Goal: Transaction & Acquisition: Purchase product/service

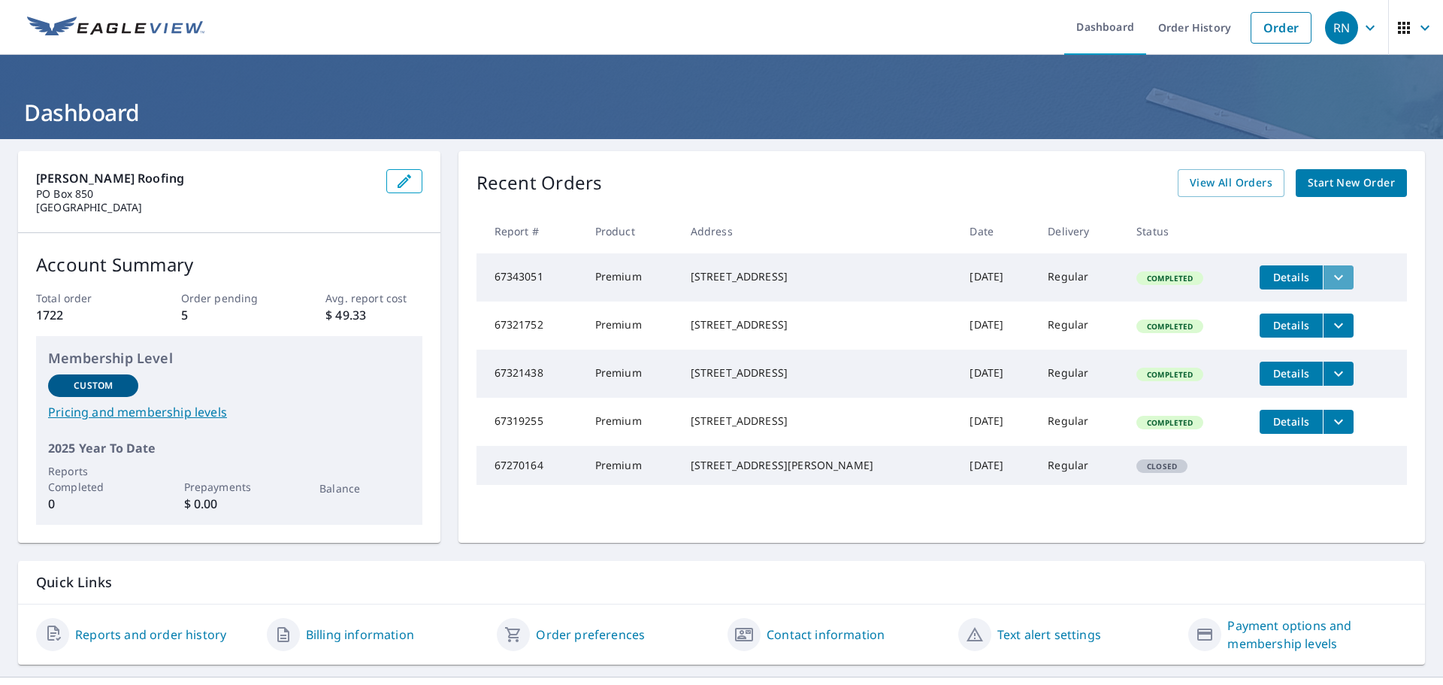
click at [1330, 273] on icon "filesDropdownBtn-67343051" at bounding box center [1339, 277] width 18 height 18
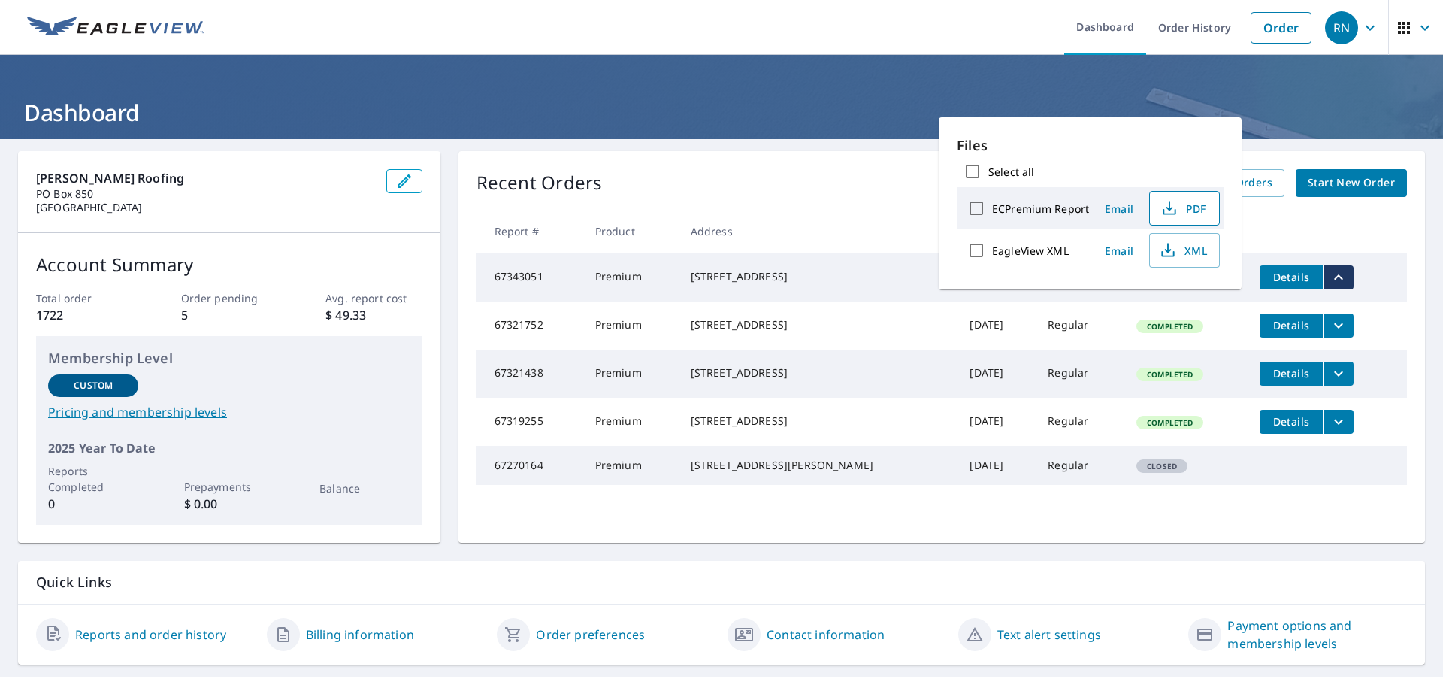
click at [1180, 204] on span "PDF" at bounding box center [1183, 208] width 48 height 18
click at [443, 99] on h1 "Dashboard" at bounding box center [721, 112] width 1407 height 31
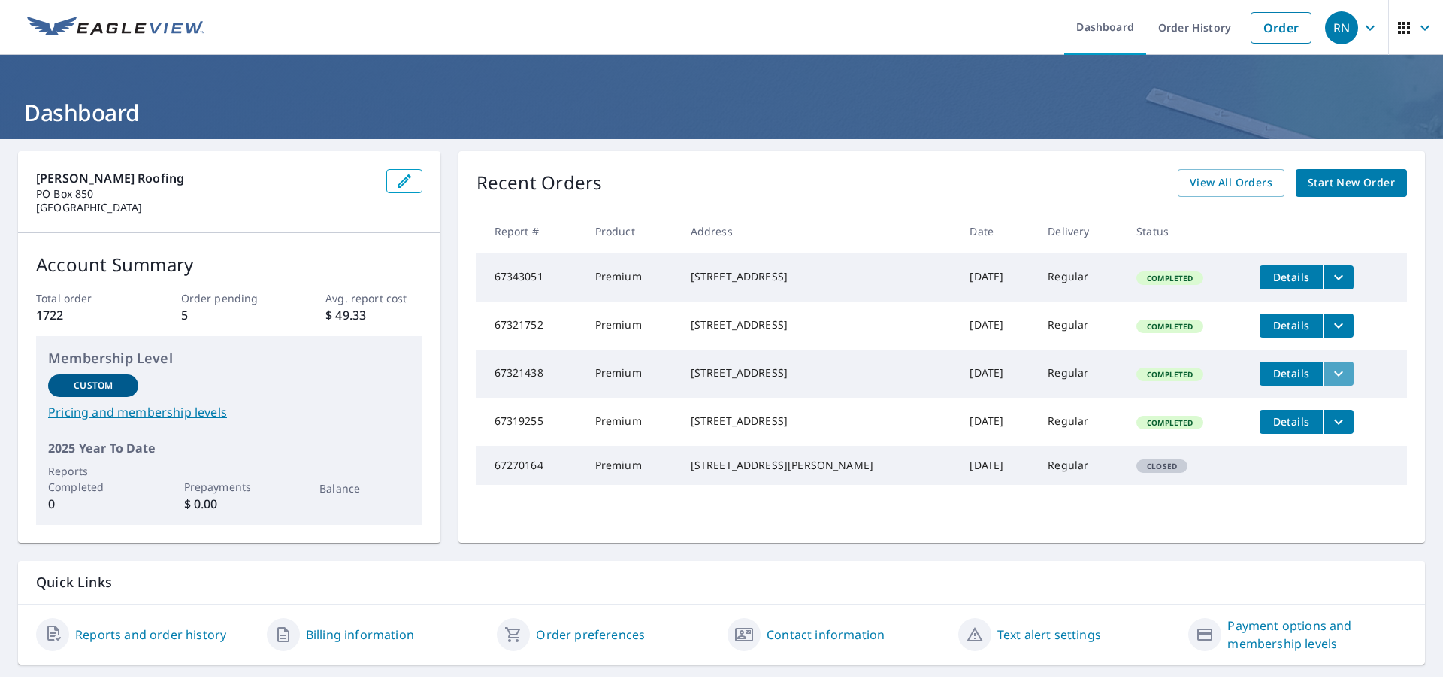
click at [1330, 383] on icon "filesDropdownBtn-67321438" at bounding box center [1339, 374] width 18 height 18
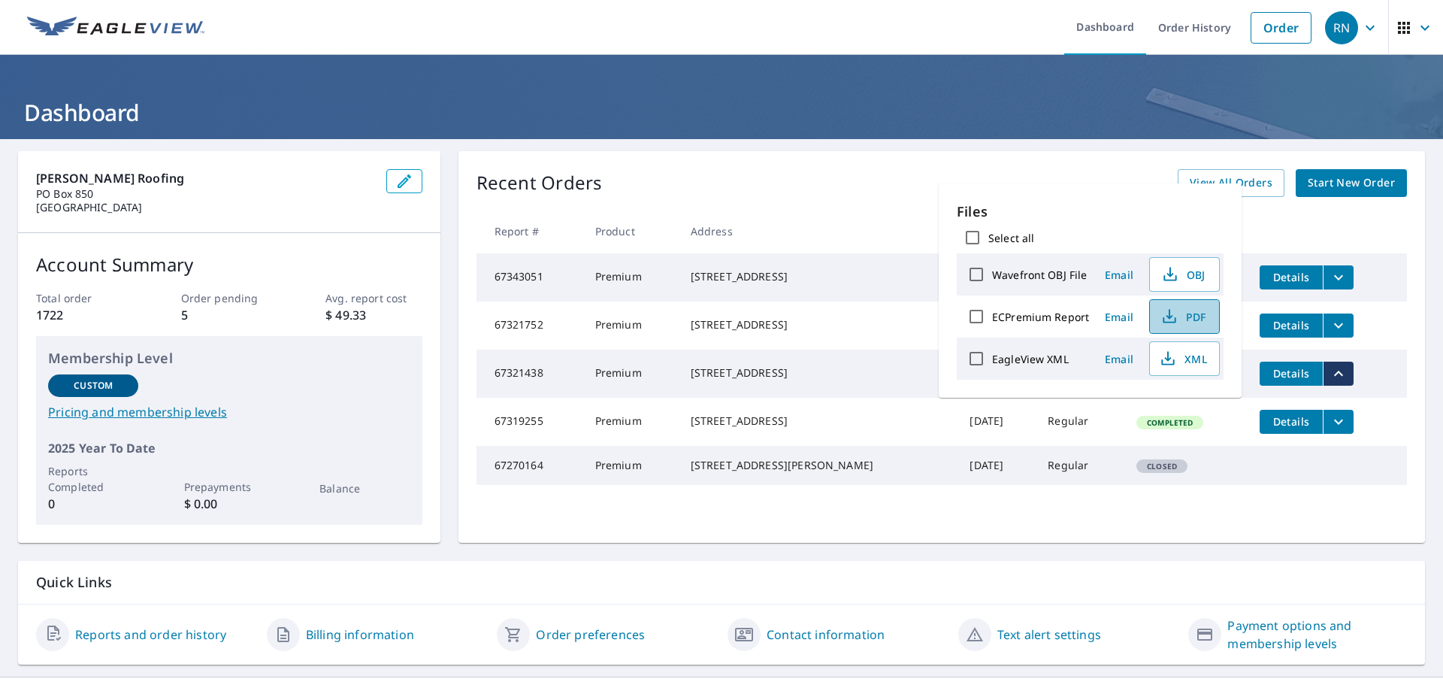
click at [1186, 320] on span "PDF" at bounding box center [1183, 316] width 48 height 18
click at [459, 150] on div "[PERSON_NAME] Roofing [STREET_ADDRESS] Account Summary Total order 1722 Order p…" at bounding box center [721, 408] width 1443 height 538
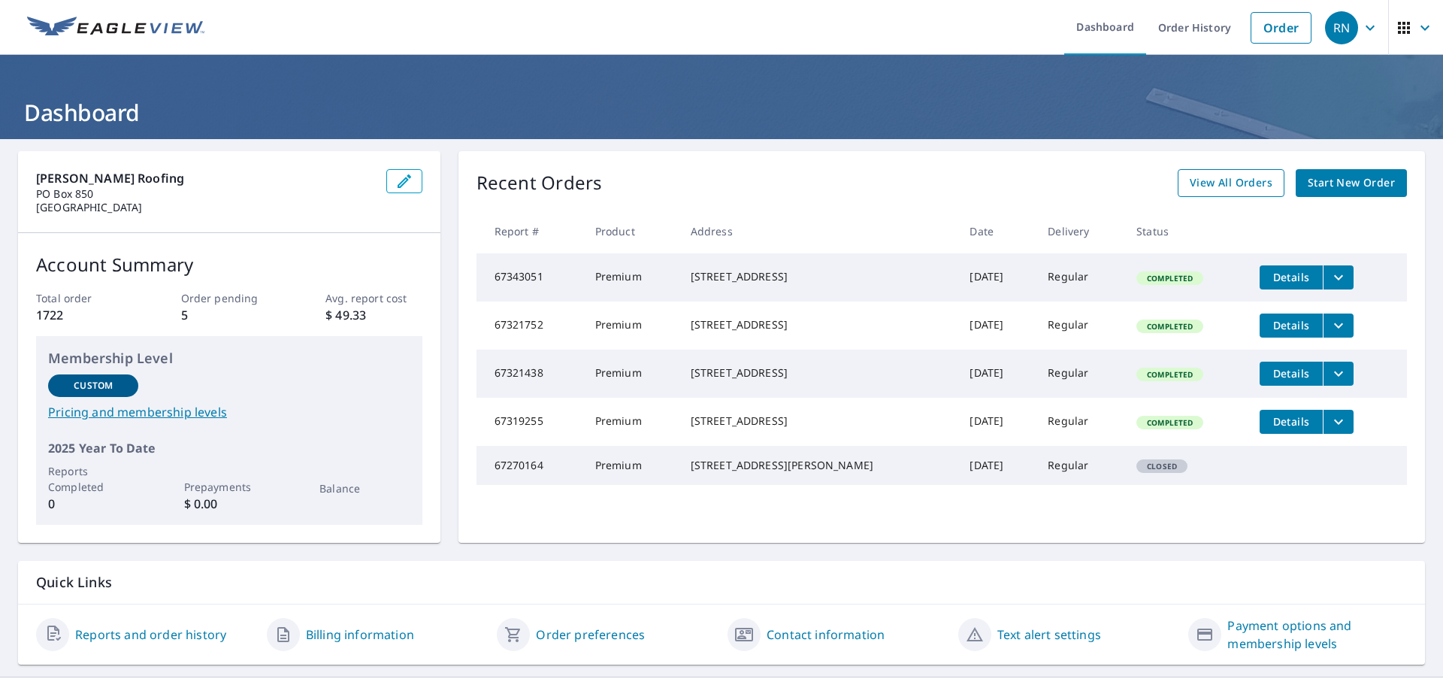
click at [1221, 185] on span "View All Orders" at bounding box center [1231, 183] width 83 height 19
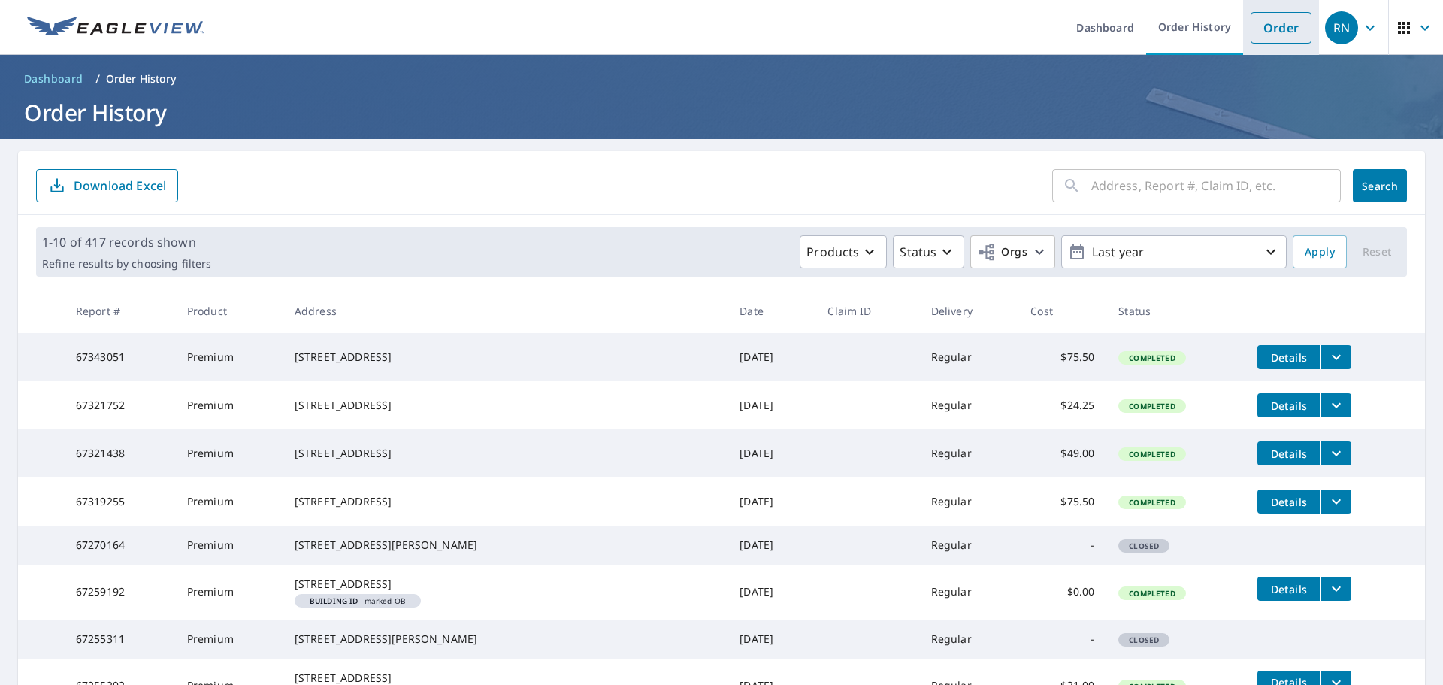
click at [1257, 30] on link "Order" at bounding box center [1281, 28] width 61 height 32
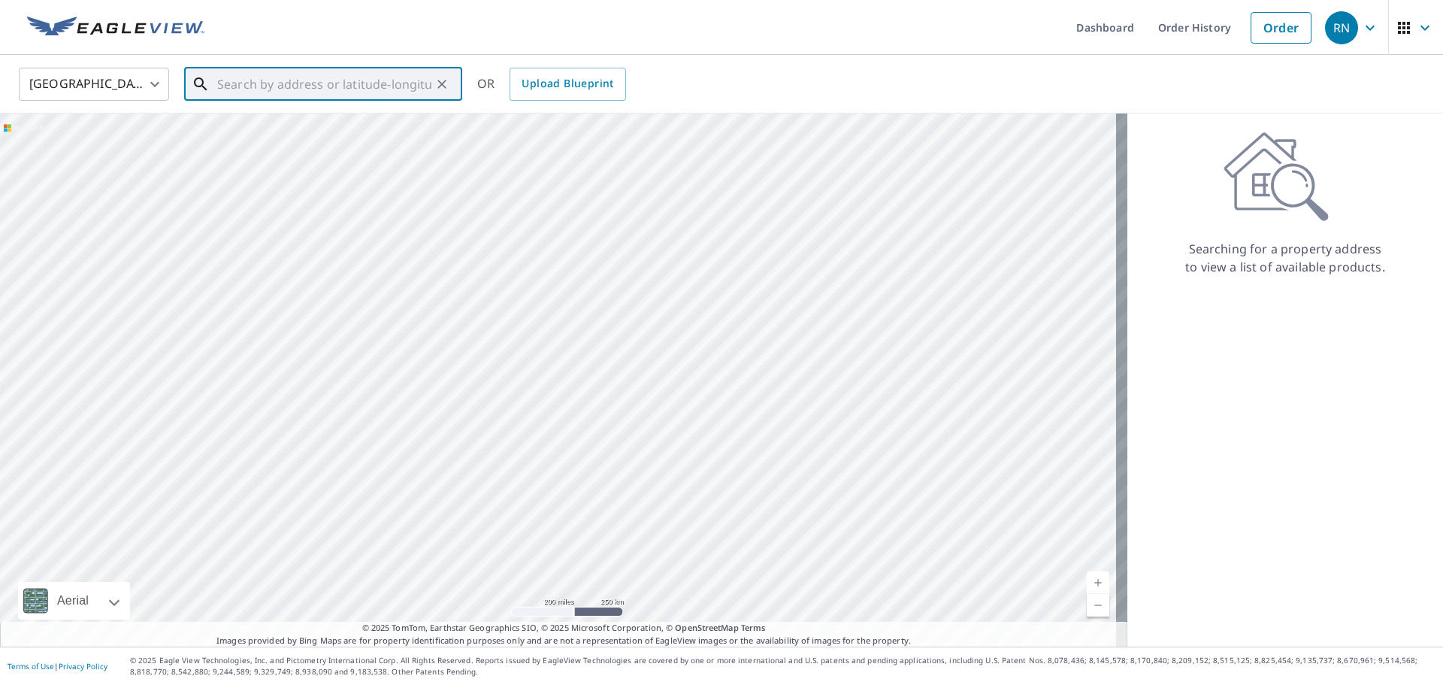
click at [404, 97] on input "text" at bounding box center [324, 84] width 214 height 42
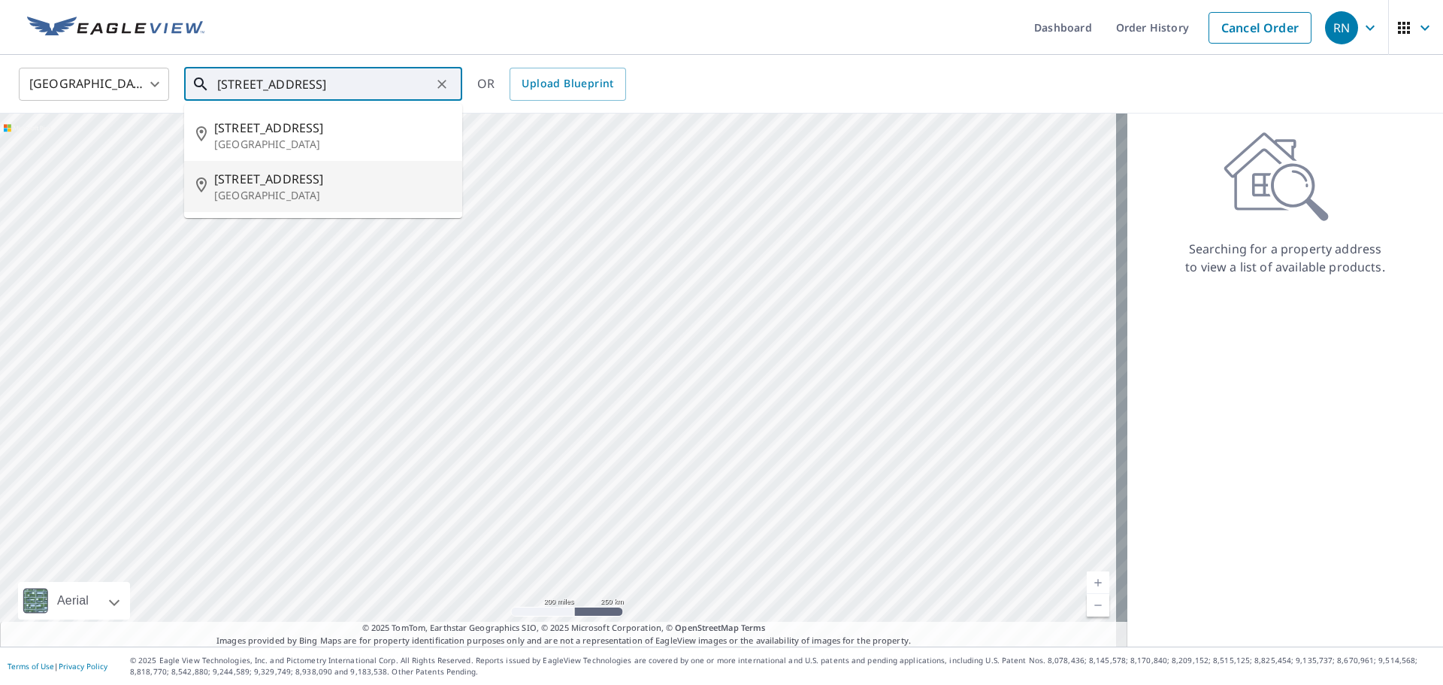
click at [261, 178] on span "[STREET_ADDRESS]" at bounding box center [332, 179] width 236 height 18
type input "[STREET_ADDRESS]"
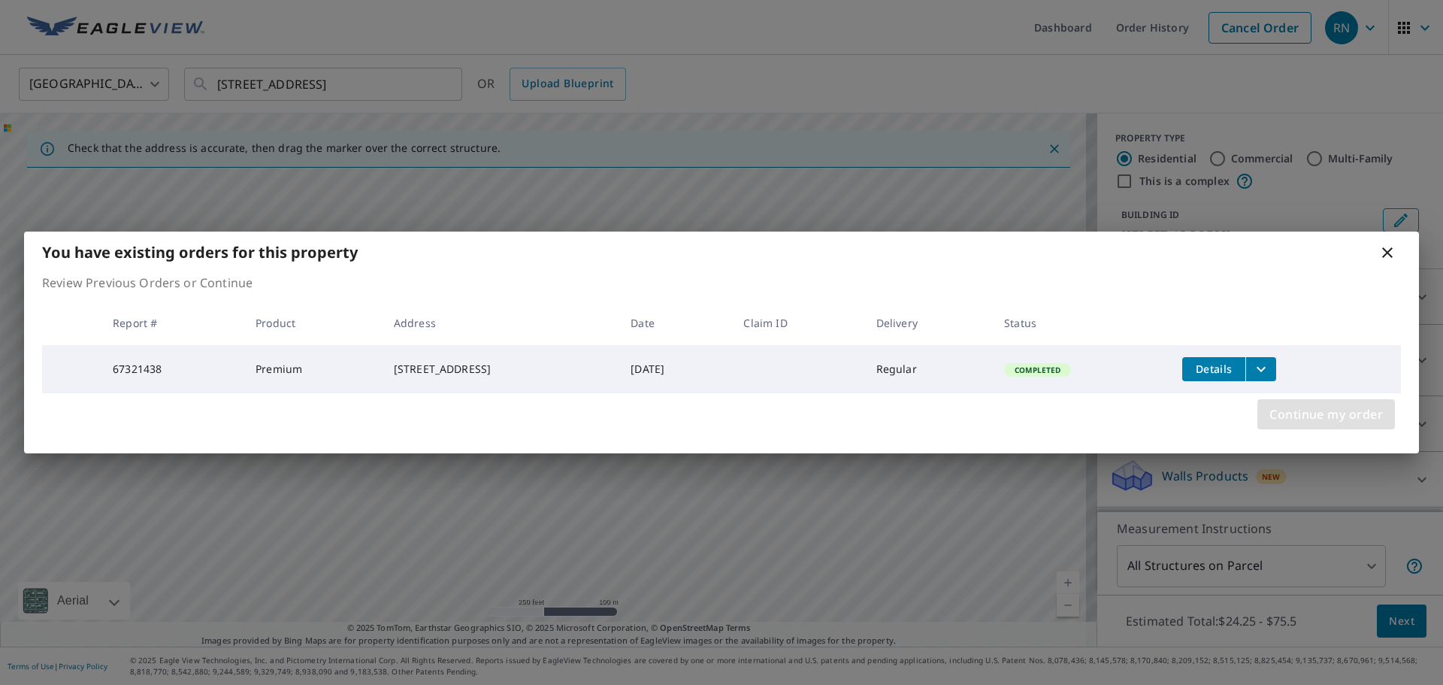
click at [1322, 415] on span "Continue my order" at bounding box center [1327, 414] width 114 height 21
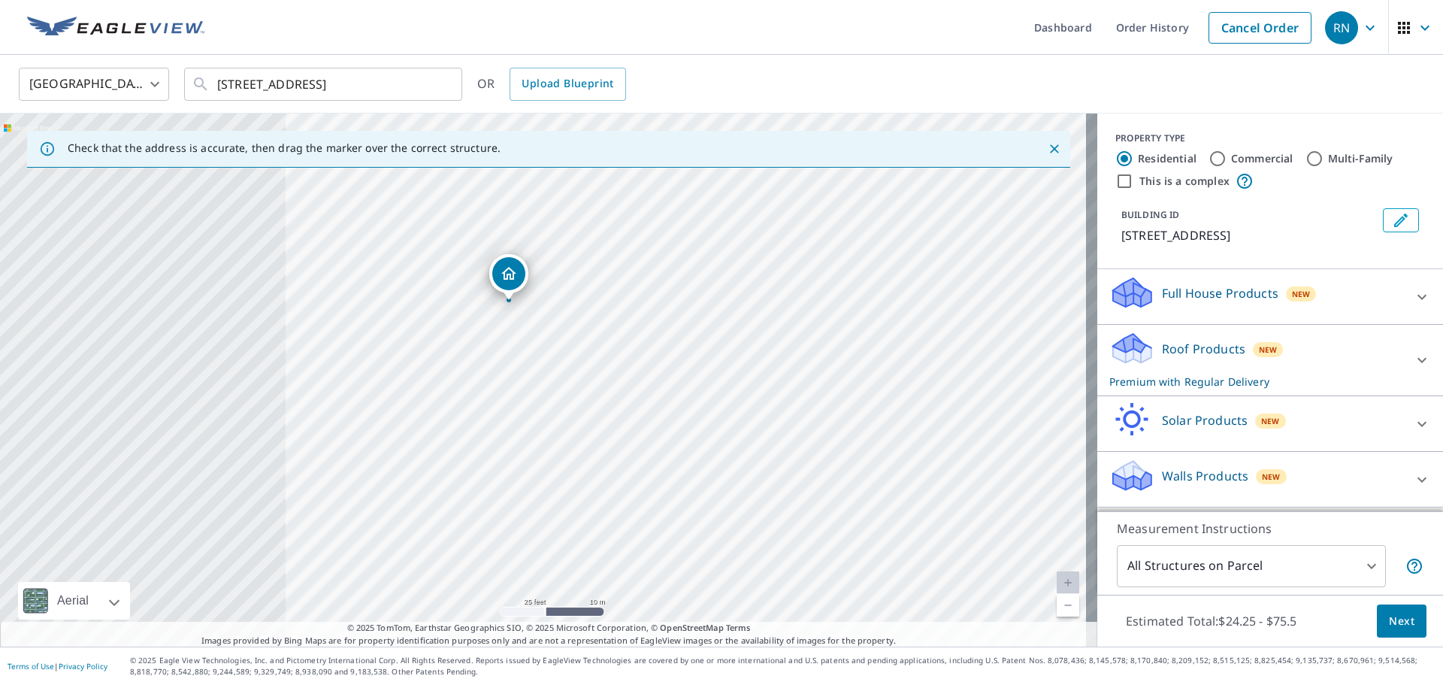
drag, startPoint x: 868, startPoint y: 478, endPoint x: 980, endPoint y: 540, distance: 127.2
click at [980, 540] on div "[STREET_ADDRESS]" at bounding box center [549, 380] width 1098 height 533
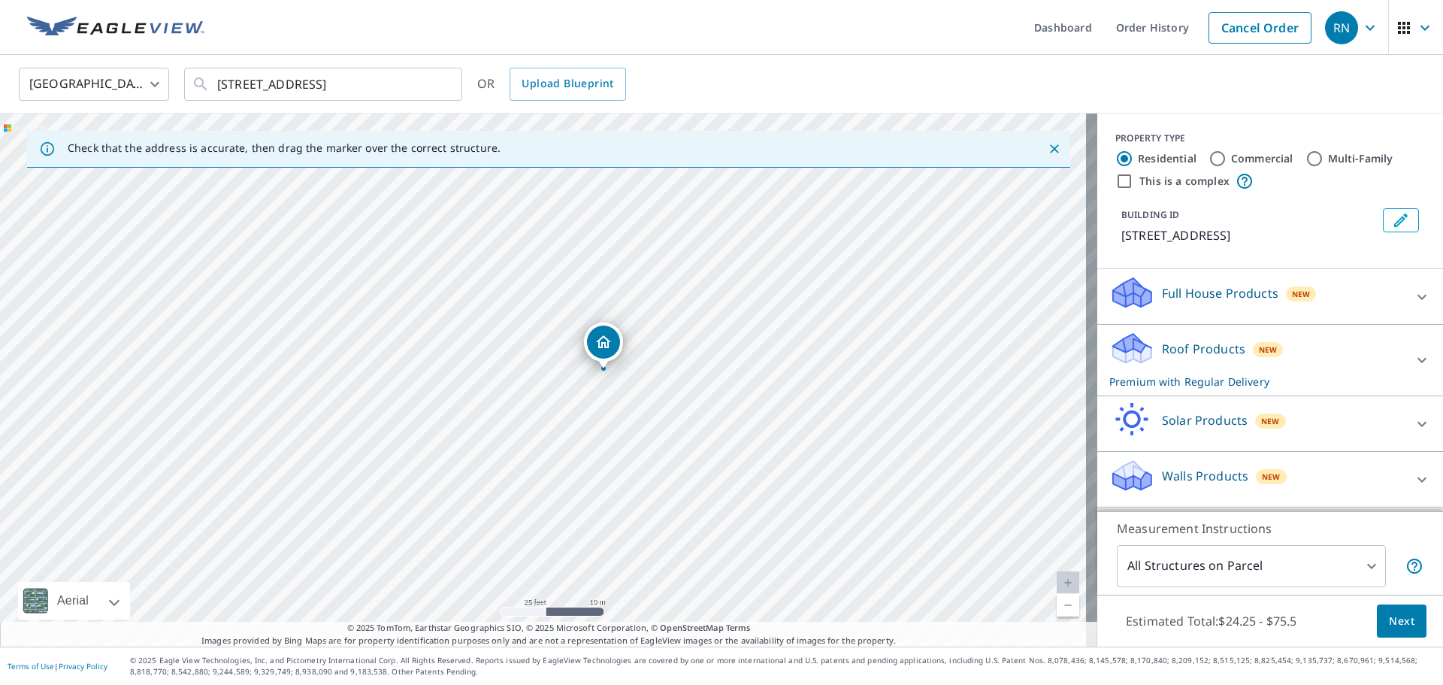
drag, startPoint x: 486, startPoint y: 360, endPoint x: 576, endPoint y: 426, distance: 111.9
click at [576, 426] on div "[STREET_ADDRESS]" at bounding box center [549, 380] width 1098 height 533
click at [1394, 619] on span "Next" at bounding box center [1402, 621] width 26 height 19
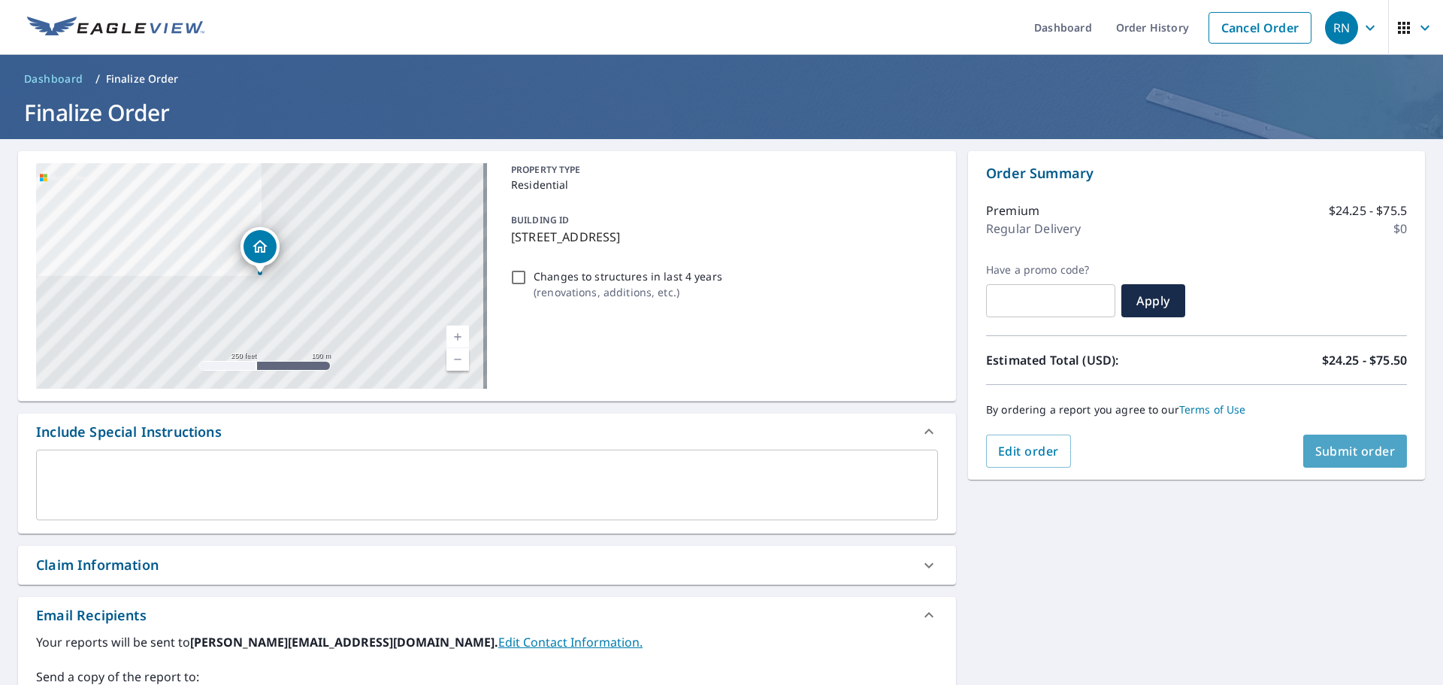
click at [1353, 450] on span "Submit order" at bounding box center [1356, 451] width 80 height 17
checkbox input "true"
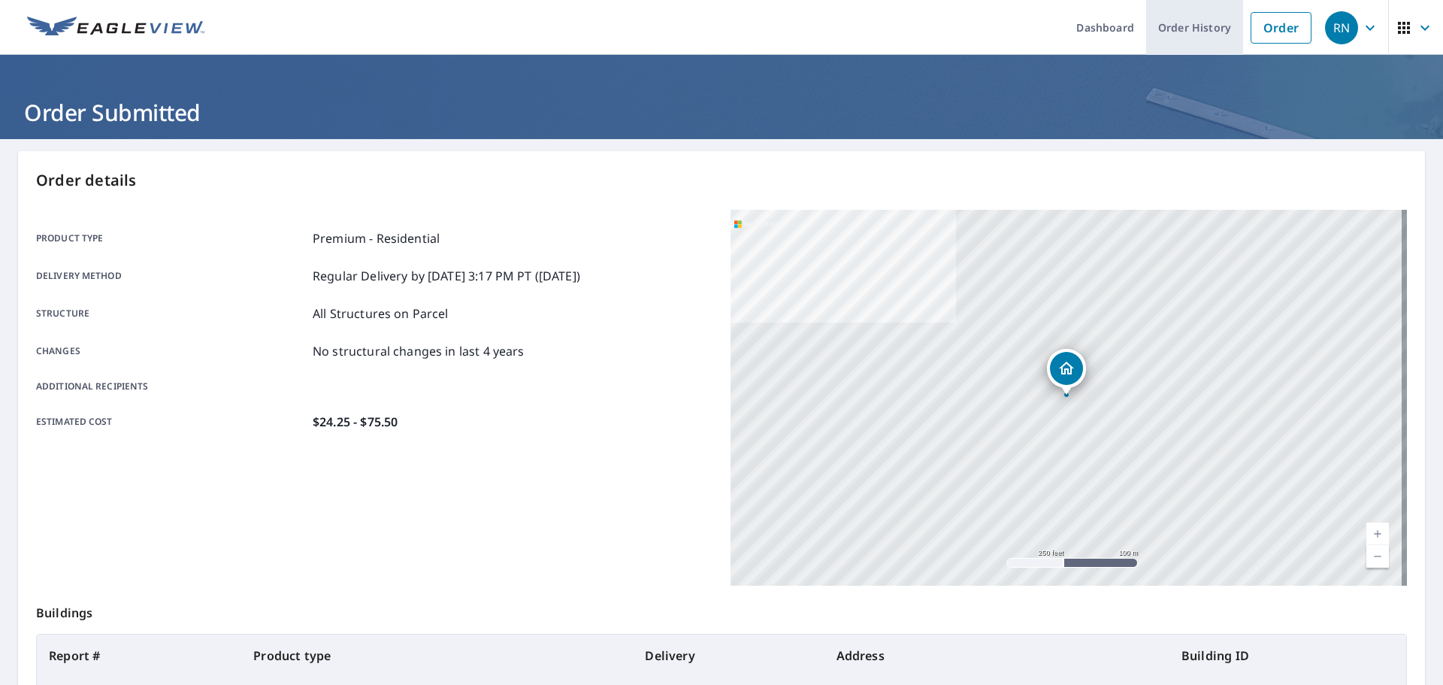
click at [1211, 46] on link "Order History" at bounding box center [1195, 27] width 97 height 55
